Goal: Find specific page/section: Find specific page/section

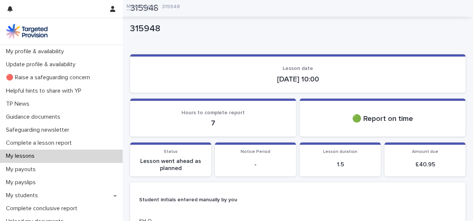
scroll to position [388, 0]
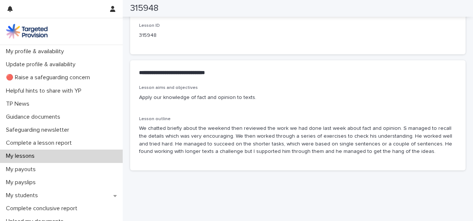
click at [26, 154] on p "My lessons" at bounding box center [22, 155] width 38 height 7
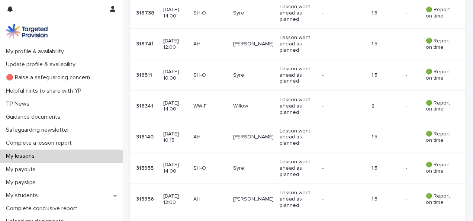
scroll to position [359, 0]
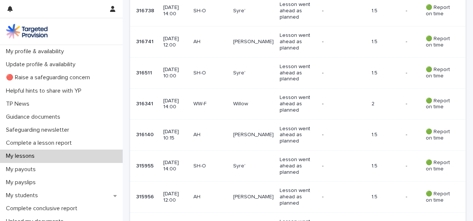
click at [178, 129] on p "[DATE] 10:15" at bounding box center [175, 135] width 24 height 13
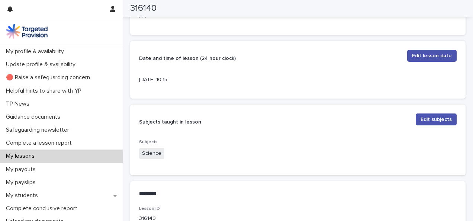
scroll to position [62, 0]
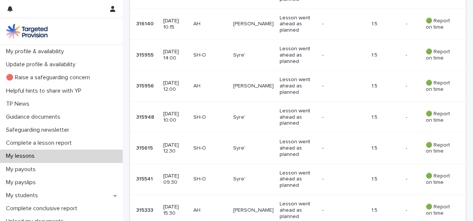
scroll to position [467, 0]
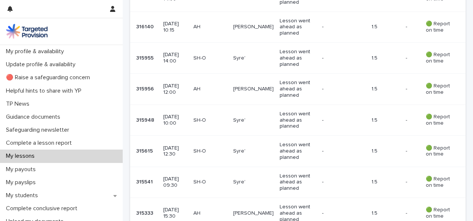
click at [182, 88] on p "[DATE] 12:00" at bounding box center [175, 89] width 24 height 13
